Goal: Transaction & Acquisition: Subscribe to service/newsletter

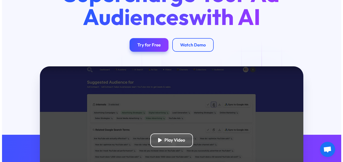
scroll to position [76, 0]
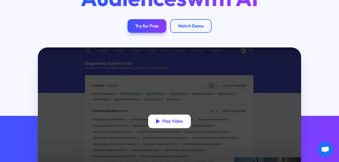
click at [176, 121] on div "Play Video" at bounding box center [172, 122] width 21 height 6
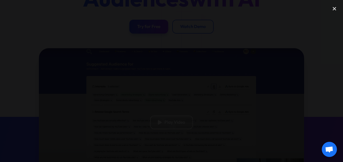
click at [14, 49] on div "previous image" at bounding box center [8, 80] width 17 height 155
click at [333, 9] on div "close lightbox" at bounding box center [333, 8] width 17 height 11
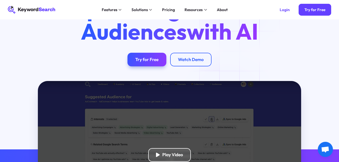
scroll to position [9, 0]
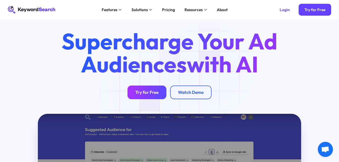
click at [147, 93] on div "Try for Free" at bounding box center [146, 93] width 23 height 6
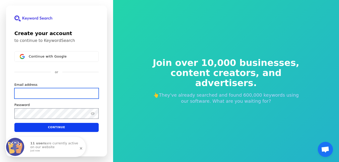
click at [37, 93] on input "Email address" at bounding box center [56, 93] width 84 height 11
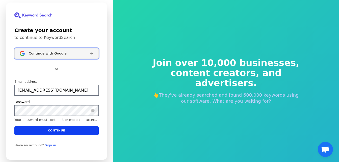
click at [49, 54] on span "Continue with Google" at bounding box center [48, 53] width 38 height 4
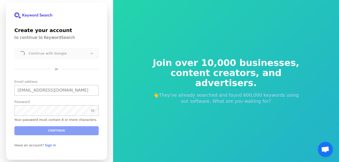
type input "[EMAIL_ADDRESS][DOMAIN_NAME]"
